Goal: Task Accomplishment & Management: Manage account settings

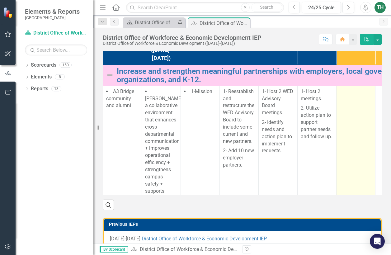
scroll to position [124, 0]
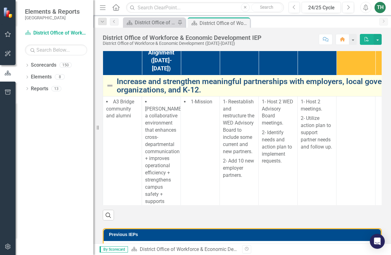
click at [117, 94] on link "Increase and strengthen meaningful partnerships with employers, local governmen…" at bounding box center [322, 85] width 411 height 17
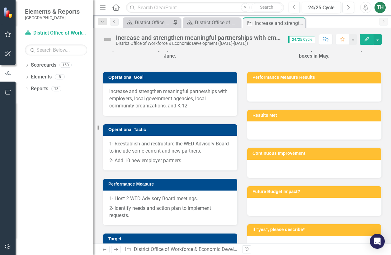
scroll to position [93, 0]
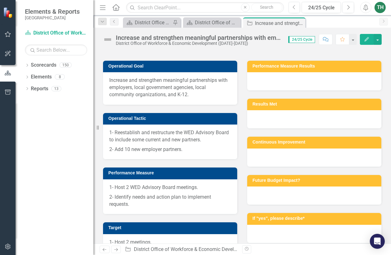
drag, startPoint x: 194, startPoint y: 152, endPoint x: 132, endPoint y: 147, distance: 61.8
click at [132, 98] on span "Increase and strengthen meaningful partnerships with employers, local governmen…" at bounding box center [170, 87] width 122 height 21
drag, startPoint x: 108, startPoint y: 134, endPoint x: 148, endPoint y: 150, distance: 42.5
click at [148, 105] on div "Increase and strengthen meaningful partnerships with employers, local governmen…" at bounding box center [170, 88] width 134 height 32
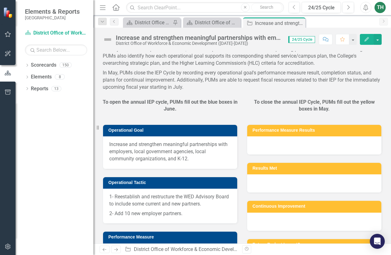
scroll to position [0, 0]
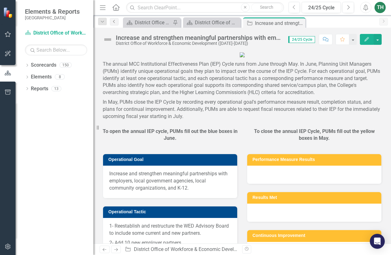
click at [114, 22] on icon at bounding box center [114, 21] width 2 height 3
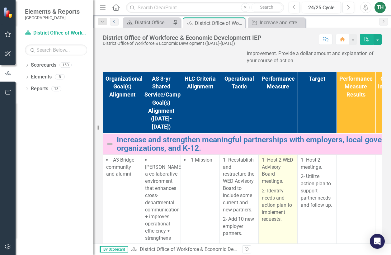
scroll to position [62, 0]
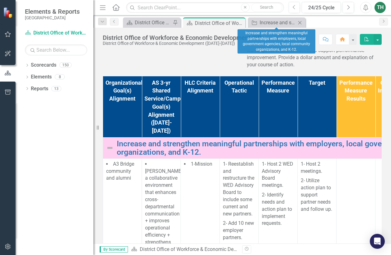
click at [299, 22] on icon at bounding box center [299, 22] width 3 height 3
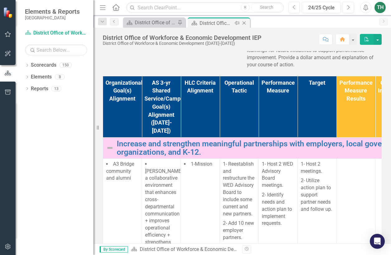
click at [204, 23] on div "District Office of Workforce & Economic Development IEP" at bounding box center [215, 23] width 33 height 8
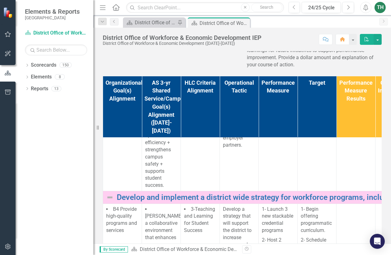
scroll to position [124, 0]
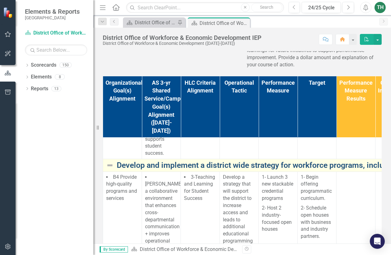
click at [226, 170] on link "Develop and implement a district wide strategy for workforce programs, inclusiv…" at bounding box center [322, 165] width 411 height 9
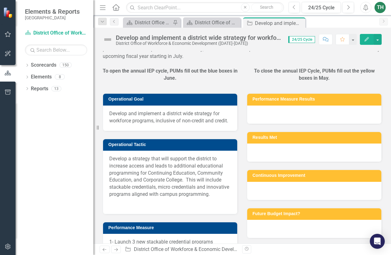
scroll to position [93, 0]
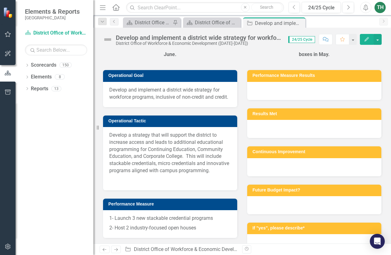
drag, startPoint x: 129, startPoint y: 163, endPoint x: 113, endPoint y: 149, distance: 21.6
click at [113, 101] on span "Develop and implement a district wide strategy for workforce programs, inclusiv…" at bounding box center [170, 93] width 122 height 14
click at [127, 101] on span "Develop and implement a district wide strategy for workforce programs, inclusiv…" at bounding box center [170, 93] width 122 height 14
click at [128, 101] on span "Develop and implement a district wide strategy for workforce programs, inclusiv…" at bounding box center [170, 93] width 122 height 14
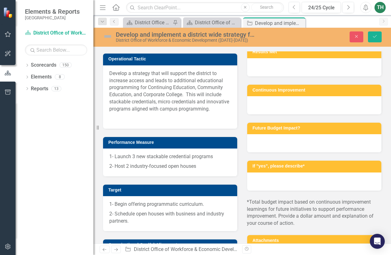
scroll to position [0, 120]
drag, startPoint x: 114, startPoint y: 90, endPoint x: 227, endPoint y: 90, distance: 112.9
click at [227, 39] on input "Develop and implement a district wide strategy for workforce programs, inclusiv…" at bounding box center [170, 34] width 122 height 12
click at [376, 38] on icon "Save" at bounding box center [375, 36] width 6 height 4
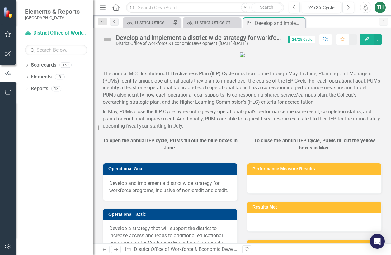
drag, startPoint x: 299, startPoint y: 21, endPoint x: 281, endPoint y: 24, distance: 18.2
click at [0, 0] on icon "Close" at bounding box center [0, 0] width 0 height 0
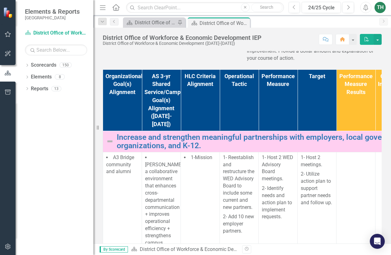
scroll to position [93, 0]
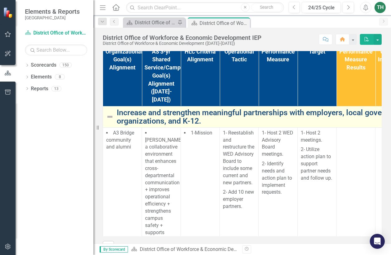
click at [200, 125] on link "Increase and strengthen meaningful partnerships with employers, local governmen…" at bounding box center [322, 116] width 411 height 17
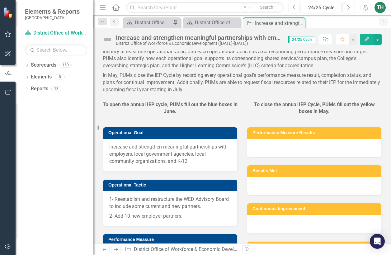
scroll to position [62, 0]
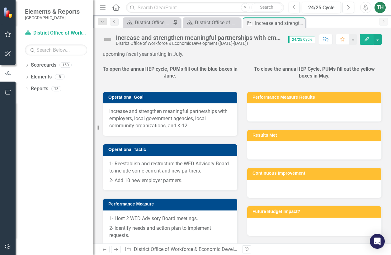
drag, startPoint x: 190, startPoint y: 183, endPoint x: 159, endPoint y: 181, distance: 31.2
click at [159, 129] on span "Increase and strengthen meaningful partnerships with employers, local governmen…" at bounding box center [170, 118] width 122 height 21
click at [179, 129] on span "Increase and strengthen meaningful partnerships with employers, local governmen…" at bounding box center [170, 118] width 122 height 21
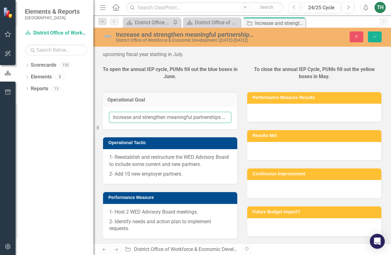
scroll to position [0, 186]
drag, startPoint x: 112, startPoint y: 173, endPoint x: 239, endPoint y: 171, distance: 127.6
click at [239, 129] on div "Operational Goal Increase and strengthen meaningful partnerships with employers…" at bounding box center [170, 106] width 144 height 45
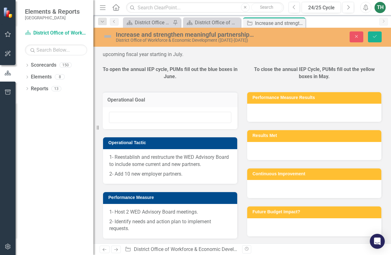
scroll to position [0, 0]
click at [221, 84] on div "To open the annual IEP cycle, PUMs fill out the blue boxes in June." at bounding box center [170, 75] width 135 height 18
click at [372, 38] on icon "Save" at bounding box center [375, 36] width 6 height 4
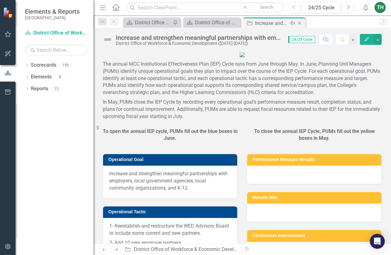
click at [299, 23] on icon at bounding box center [299, 22] width 3 height 3
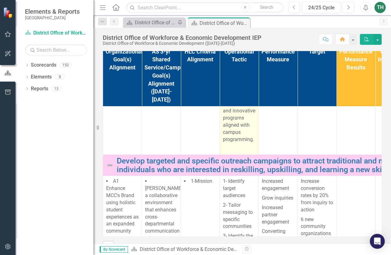
scroll to position [311, 0]
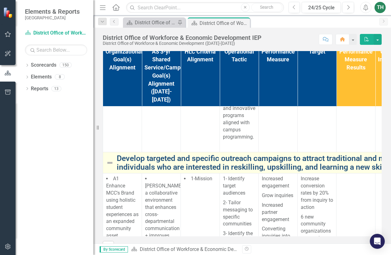
click at [232, 171] on link "Develop targeted and specific outreach campaigns to attract traditional and non…" at bounding box center [322, 162] width 411 height 17
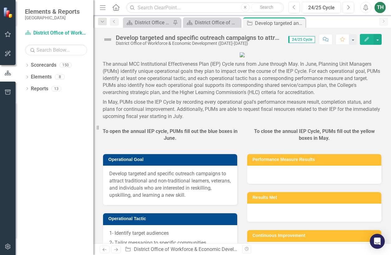
click at [181, 198] on span "Develop targeted and specific outreach campaigns to attract traditional and non…" at bounding box center [170, 184] width 122 height 28
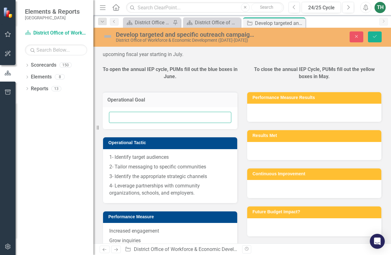
scroll to position [0, 310]
drag, startPoint x: 113, startPoint y: 173, endPoint x: 229, endPoint y: 171, distance: 116.1
click at [229, 123] on input "Develop targeted and specific outreach campaigns to attract traditional and non…" at bounding box center [170, 118] width 122 height 12
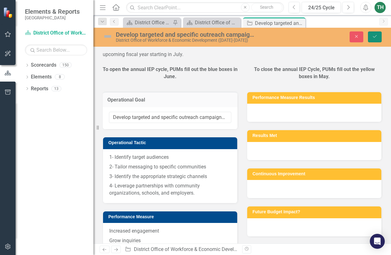
click at [376, 39] on button "Save" at bounding box center [375, 36] width 14 height 11
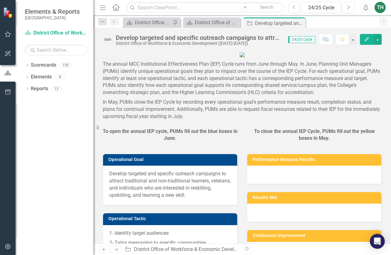
drag, startPoint x: 299, startPoint y: 22, endPoint x: 291, endPoint y: 26, distance: 9.2
click at [0, 0] on icon "Close" at bounding box center [0, 0] width 0 height 0
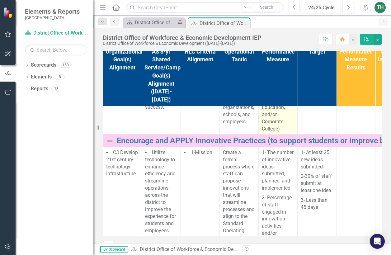
scroll to position [498, 0]
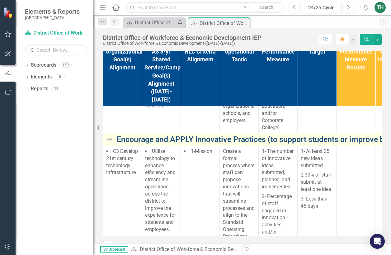
click at [244, 144] on link "Encourage and APPLY Innovative Practices (to support students or improve busine…" at bounding box center [322, 139] width 411 height 9
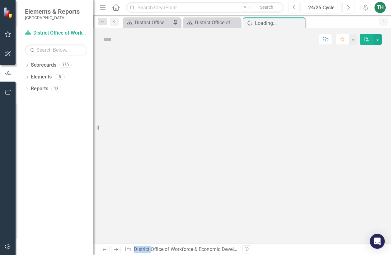
click at [244, 176] on div at bounding box center [241, 147] width 297 height 192
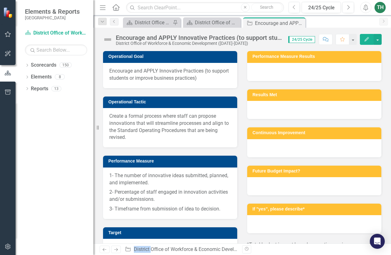
scroll to position [124, 0]
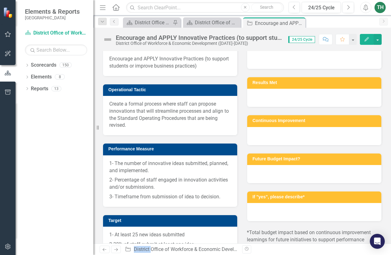
click at [165, 70] on span "Encourage and APPLY Innovative Practices (to support students or improve busine…" at bounding box center [170, 62] width 122 height 14
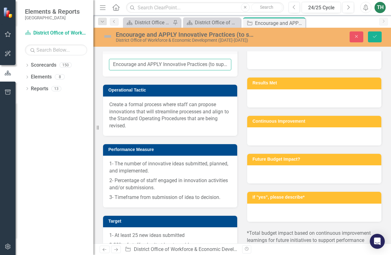
drag, startPoint x: 165, startPoint y: 124, endPoint x: 119, endPoint y: 121, distance: 46.5
click at [119, 70] on input "Encourage and APPLY Innovative Practices (to support students or improve busine…" at bounding box center [170, 65] width 122 height 12
drag, startPoint x: 113, startPoint y: 120, endPoint x: 229, endPoint y: 118, distance: 115.8
click at [229, 70] on input "Encourage and APPLY Innovative Practices (to support students or improve busine…" at bounding box center [170, 65] width 122 height 12
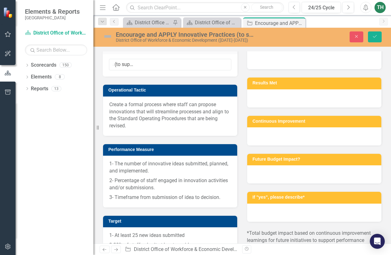
scroll to position [0, 0]
click at [224, 28] on p "To open the annual IEP cycle, PUMs fill out the blue boxes in June." at bounding box center [170, 20] width 135 height 14
click at [371, 38] on button "Save" at bounding box center [375, 36] width 14 height 11
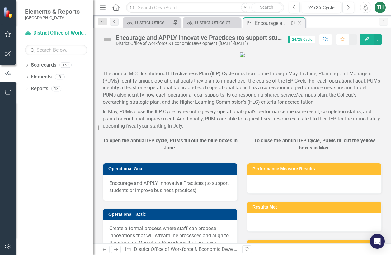
click at [299, 22] on icon "Close" at bounding box center [299, 23] width 6 height 5
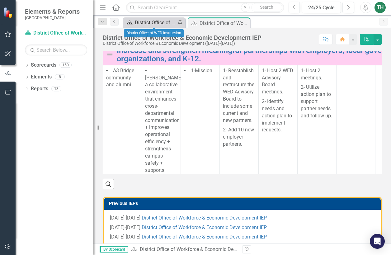
click at [142, 23] on div "District Office of WED Instruction" at bounding box center [155, 23] width 41 height 8
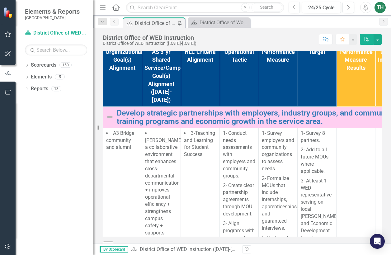
scroll to position [124, 0]
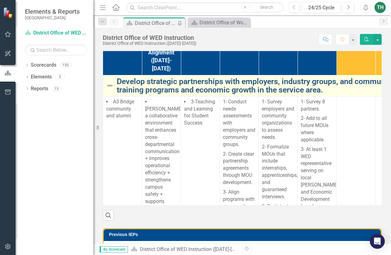
click at [164, 94] on link "Develop strategic partnerships with employers, industry groups, and community o…" at bounding box center [322, 85] width 411 height 17
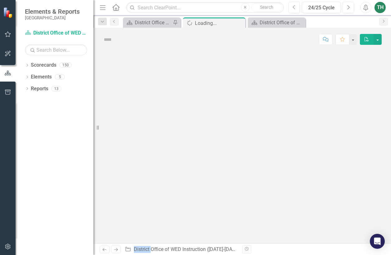
click at [164, 125] on div at bounding box center [241, 147] width 297 height 192
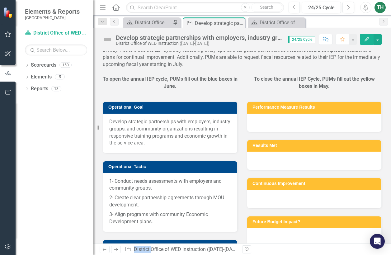
scroll to position [62, 0]
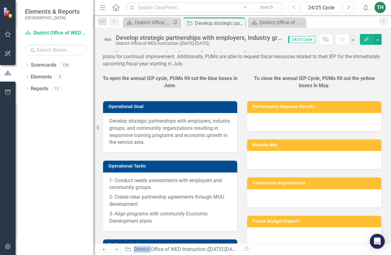
click at [179, 146] on span "Develop strategic partnerships with employers, industry groups, and community o…" at bounding box center [170, 132] width 122 height 28
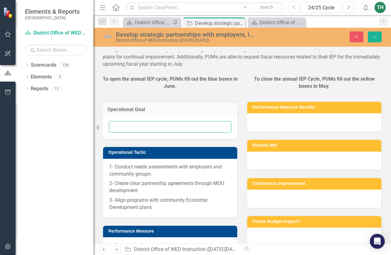
scroll to position [0, 278]
drag, startPoint x: 113, startPoint y: 183, endPoint x: 225, endPoint y: 190, distance: 111.9
click at [225, 139] on div "Develop strategic partnerships with employers, industry groups, and community o…" at bounding box center [170, 127] width 135 height 22
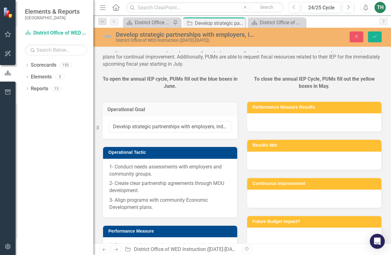
click at [210, 117] on div "Operational Goal" at bounding box center [170, 108] width 135 height 15
click at [374, 35] on icon "Save" at bounding box center [375, 36] width 6 height 4
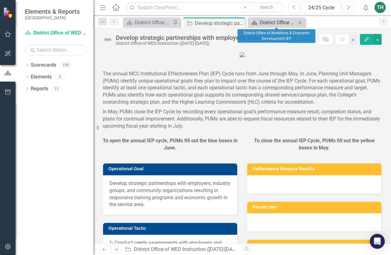
click at [282, 21] on div "District Office of Workforce & Economic Development IEP" at bounding box center [277, 23] width 36 height 8
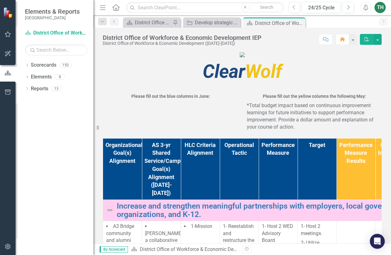
click at [0, 0] on icon "Close" at bounding box center [0, 0] width 0 height 0
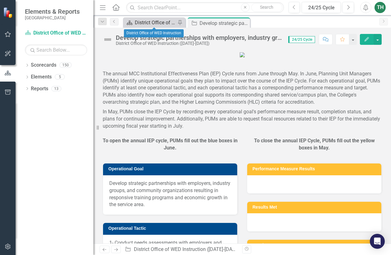
click at [161, 23] on div "District Office of WED Instruction" at bounding box center [155, 23] width 41 height 8
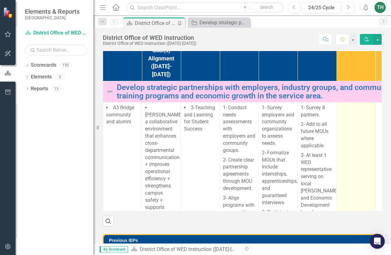
scroll to position [93, 0]
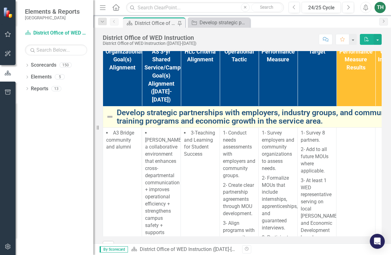
click at [168, 125] on link "Develop strategic partnerships with employers, industry groups, and community o…" at bounding box center [322, 116] width 411 height 17
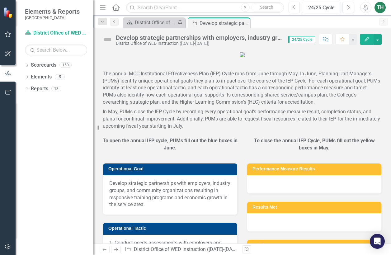
click at [167, 107] on p "The annual MCC Institutional Effectiveness Plan (IEP) Cycle runs from June thro…" at bounding box center [242, 88] width 279 height 38
click at [169, 23] on div "District Office of WED Instruction" at bounding box center [155, 23] width 41 height 8
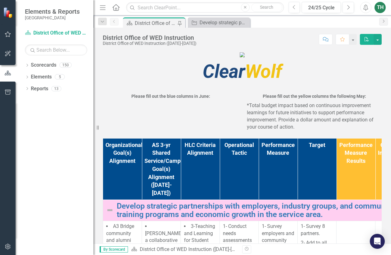
click at [162, 23] on div "District Office of WED Instruction" at bounding box center [155, 23] width 41 height 8
click at [240, 57] on img at bounding box center [242, 54] width 5 height 5
click at [214, 45] on div "District Office of WED Instruction District Office of WED Instruction ([DATE]-[…" at bounding box center [241, 37] width 297 height 19
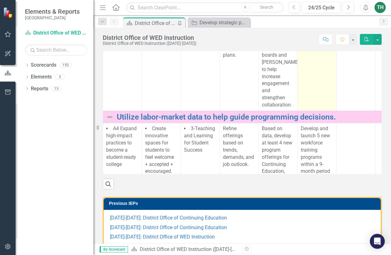
scroll to position [156, 0]
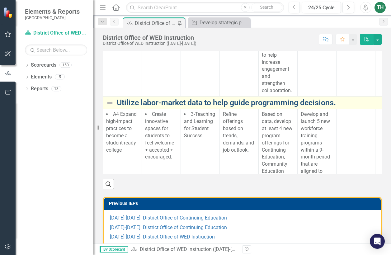
click at [235, 107] on link "Utilize labor-market data to help guide programming decisions." at bounding box center [322, 102] width 411 height 9
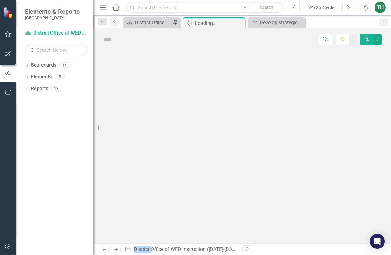
click at [235, 143] on div at bounding box center [241, 147] width 297 height 192
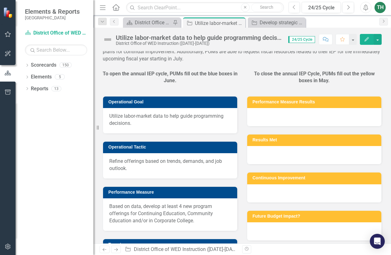
scroll to position [62, 0]
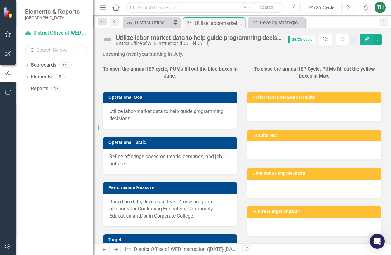
drag, startPoint x: 133, startPoint y: 177, endPoint x: 112, endPoint y: 168, distance: 23.2
click at [112, 122] on span "Utilize labor-market data to help guide programming decisions." at bounding box center [170, 115] width 122 height 14
click at [132, 122] on span "Utilize labor-market data to help guide programming decisions." at bounding box center [170, 115] width 122 height 14
click at [133, 122] on span "Utilize labor-market data to help guide programming decisions." at bounding box center [170, 115] width 122 height 14
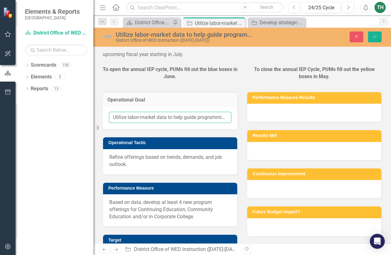
click at [170, 123] on input "Utilize labor-market data to help guide programming decisions." at bounding box center [170, 118] width 122 height 12
click at [171, 123] on input "Utilize labor-market data to help guide programming decisions." at bounding box center [170, 118] width 122 height 12
drag, startPoint x: 113, startPoint y: 172, endPoint x: 236, endPoint y: 173, distance: 122.9
click at [236, 129] on div "Operational Goal Utilize labor-market data to help guide programming decisions." at bounding box center [170, 106] width 144 height 45
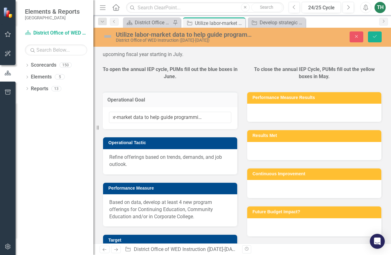
scroll to position [0, 0]
click at [202, 129] on div "Operational Goal Utilize labor-market data to help guide programming decisions." at bounding box center [170, 106] width 144 height 45
click at [375, 38] on icon "Save" at bounding box center [375, 36] width 6 height 4
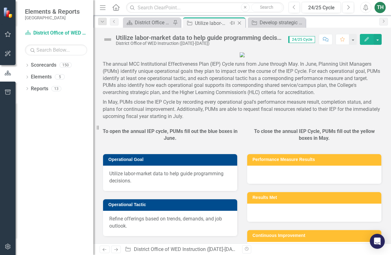
click at [240, 23] on icon "Close" at bounding box center [239, 23] width 6 height 5
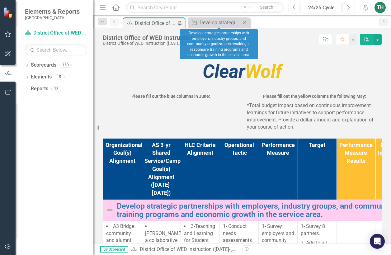
click at [243, 22] on icon "Close" at bounding box center [244, 22] width 6 height 5
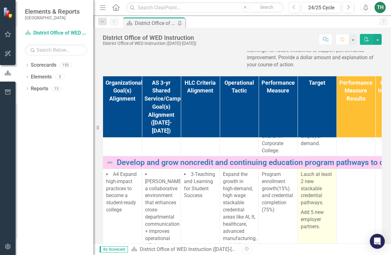
scroll to position [280, 0]
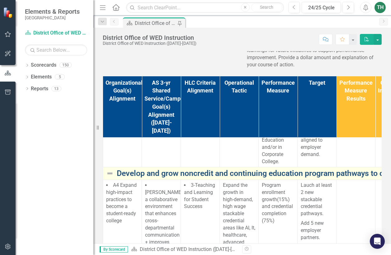
click at [273, 178] on link "Develop and grow noncredit and continuing education program pathways to credit …" at bounding box center [322, 173] width 411 height 9
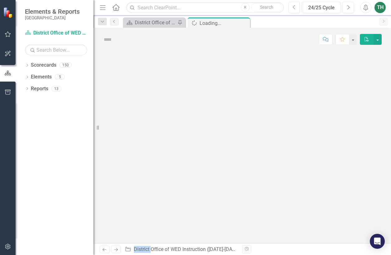
click at [273, 216] on div at bounding box center [241, 147] width 297 height 192
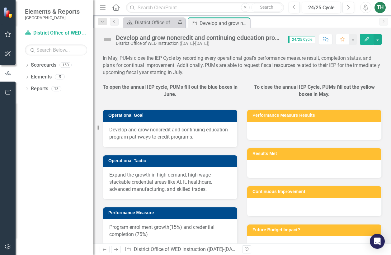
scroll to position [62, 0]
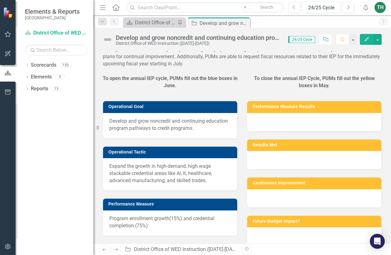
click at [185, 132] on span "Develop and grow noncredit and continuing education program pathways to credit …" at bounding box center [170, 125] width 122 height 14
click at [186, 132] on span "Develop and grow noncredit and continuing education program pathways to credit …" at bounding box center [170, 125] width 122 height 14
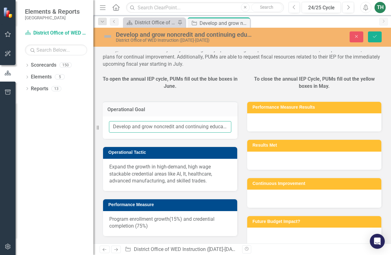
scroll to position [0, 92]
drag, startPoint x: 113, startPoint y: 183, endPoint x: 252, endPoint y: 182, distance: 139.1
click at [252, 182] on div "To open the annual IEP cycle, PUMs fill out the blue boxes in June. Operational…" at bounding box center [242, 250] width 288 height 365
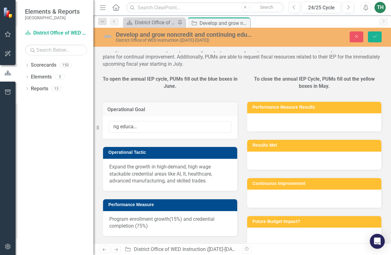
scroll to position [0, 0]
click at [244, 94] on div "To close the annual IEP Cycle, PUMs fill out the yellow boxes in May." at bounding box center [314, 81] width 144 height 26
click at [371, 39] on button "Save" at bounding box center [375, 36] width 14 height 11
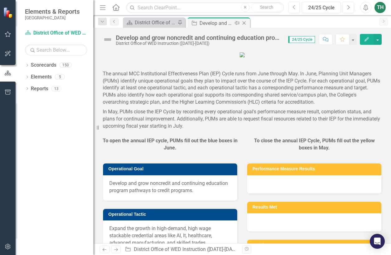
click at [245, 23] on icon "Close" at bounding box center [244, 23] width 6 height 5
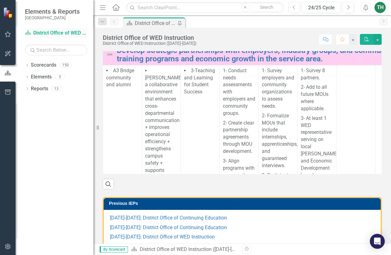
click at [69, 33] on link "Scorecard District Office of WED Instruction ([DATE]-[DATE])" at bounding box center [56, 33] width 62 height 7
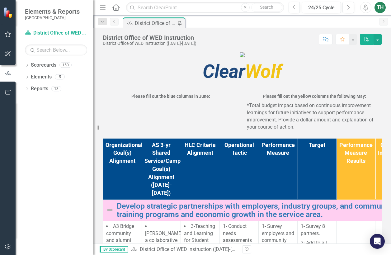
click at [379, 8] on div "TH" at bounding box center [379, 7] width 11 height 11
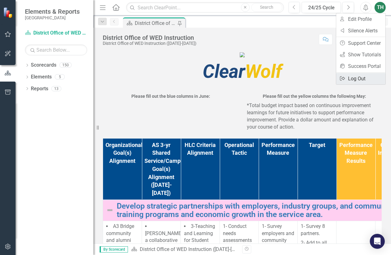
click at [362, 81] on link "Logout Log Out" at bounding box center [360, 79] width 49 height 12
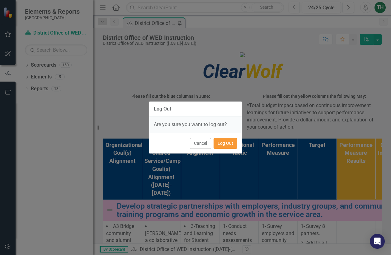
click at [222, 143] on button "Log Out" at bounding box center [225, 143] width 24 height 11
